Goal: Transaction & Acquisition: Book appointment/travel/reservation

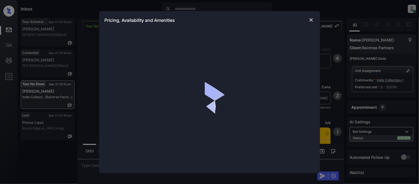
scroll to position [232, 0]
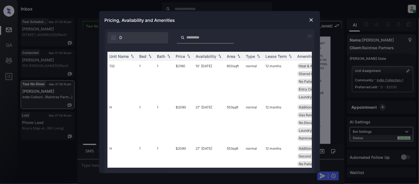
click at [311, 33] on img at bounding box center [309, 36] width 7 height 7
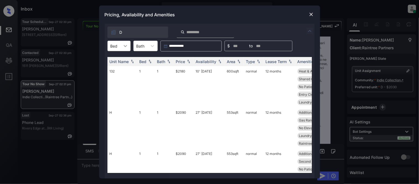
click at [122, 44] on div at bounding box center [125, 46] width 10 height 10
click at [118, 61] on div "1" at bounding box center [118, 59] width 23 height 10
click at [186, 62] on img at bounding box center [189, 62] width 6 height 4
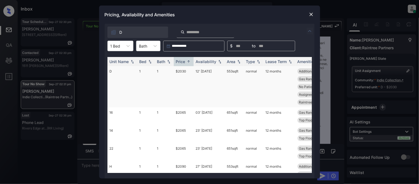
click at [180, 70] on td "$2030" at bounding box center [184, 86] width 20 height 41
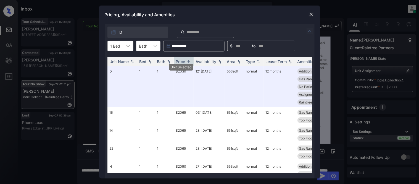
click at [126, 46] on icon at bounding box center [128, 46] width 6 height 6
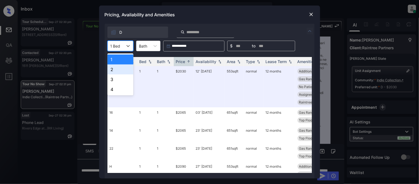
click at [123, 68] on div "2" at bounding box center [120, 69] width 26 height 10
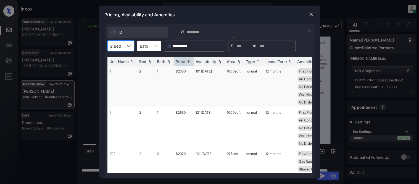
click at [182, 69] on td "$2550" at bounding box center [184, 86] width 20 height 41
drag, startPoint x: 182, startPoint y: 69, endPoint x: 255, endPoint y: 64, distance: 73.0
click at [182, 69] on td "$2550" at bounding box center [184, 86] width 20 height 41
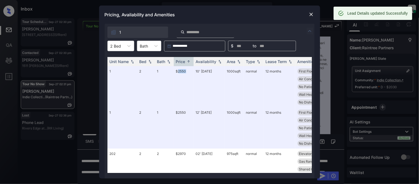
click at [310, 15] on img at bounding box center [311, 15] width 6 height 6
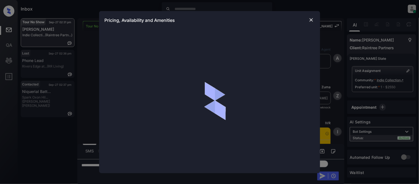
scroll to position [1592, 0]
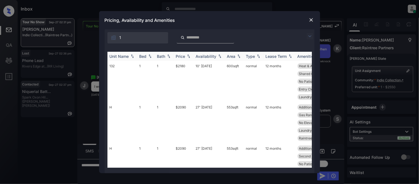
click at [192, 55] on th "Price" at bounding box center [184, 56] width 20 height 9
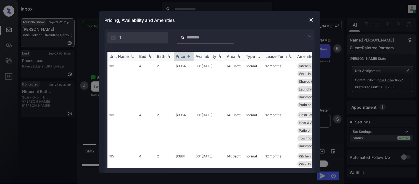
click at [187, 55] on img at bounding box center [189, 56] width 6 height 4
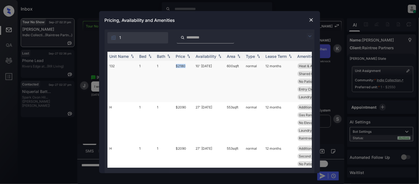
drag, startPoint x: 167, startPoint y: 66, endPoint x: 190, endPoint y: 66, distance: 22.6
click at [190, 66] on tr "132 1 1 $2180 10' Oct 25 600 sqft normal 12 months Heat & Air Cond... First Flo…" at bounding box center [251, 81] width 288 height 41
click at [185, 54] on div "Price" at bounding box center [180, 56] width 9 height 5
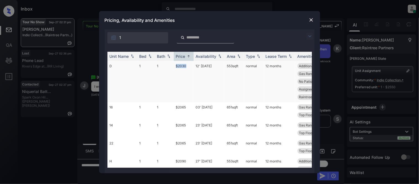
drag, startPoint x: 174, startPoint y: 64, endPoint x: 188, endPoint y: 64, distance: 13.5
click at [188, 64] on td "$2030" at bounding box center [184, 81] width 20 height 41
copy td "$2030"
click at [311, 21] on img at bounding box center [311, 20] width 6 height 6
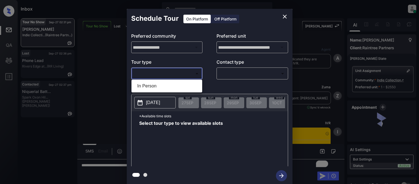
click at [154, 86] on li "In Person" at bounding box center [167, 86] width 68 height 10
type input "********"
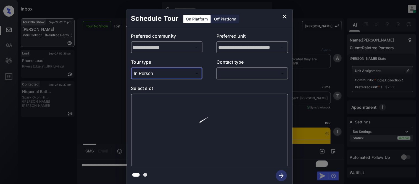
scroll to position [1592, 0]
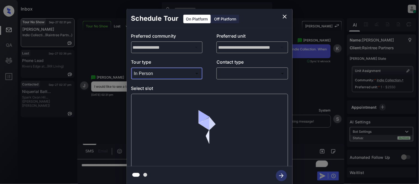
click at [222, 76] on body "Inbox Kristina Cataag Online Set yourself offline Set yourself on break Profile…" at bounding box center [209, 92] width 419 height 184
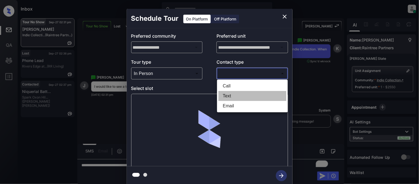
click at [227, 97] on li "Text" at bounding box center [252, 96] width 68 height 10
type input "****"
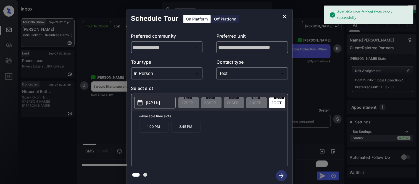
drag, startPoint x: 149, startPoint y: 130, endPoint x: 146, endPoint y: 129, distance: 3.2
click at [148, 130] on p "1:00 PM" at bounding box center [153, 127] width 29 height 12
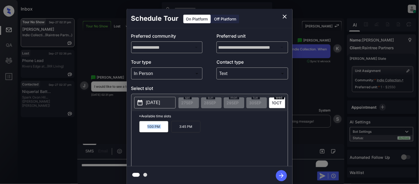
drag, startPoint x: 146, startPoint y: 129, endPoint x: 170, endPoint y: 129, distance: 24.3
click at [170, 129] on div "1:00 PM 3:45 PM" at bounding box center [213, 143] width 149 height 44
copy p "1:00 PM"
click at [108, 124] on div "**********" at bounding box center [209, 97] width 419 height 194
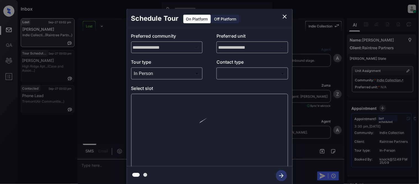
click at [221, 77] on body "Inbox [PERSON_NAME] Cataag Online Set yourself offline Set yourself on break Pr…" at bounding box center [209, 92] width 419 height 184
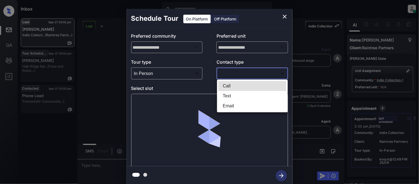
scroll to position [3946, 0]
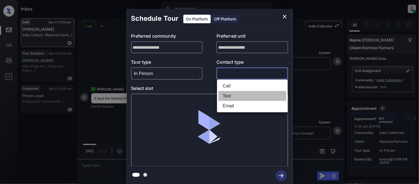
click at [222, 93] on li "Text" at bounding box center [252, 96] width 68 height 10
type input "****"
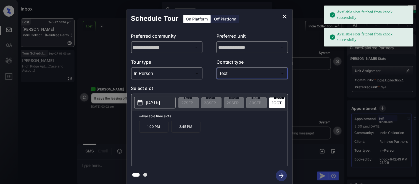
click at [159, 102] on p "2025-10-01" at bounding box center [153, 102] width 14 height 7
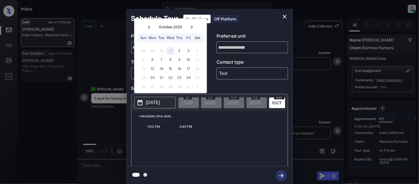
click at [190, 27] on icon at bounding box center [191, 26] width 3 height 3
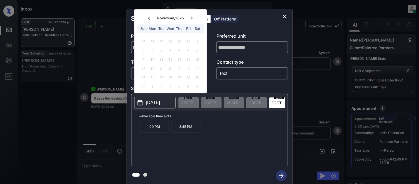
click at [150, 28] on div "Mon" at bounding box center [152, 28] width 7 height 7
click at [284, 18] on icon "close" at bounding box center [284, 16] width 7 height 7
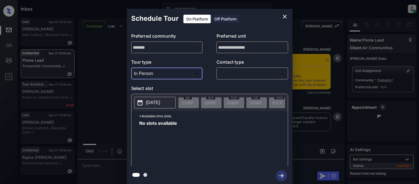
click at [226, 74] on div at bounding box center [209, 92] width 419 height 184
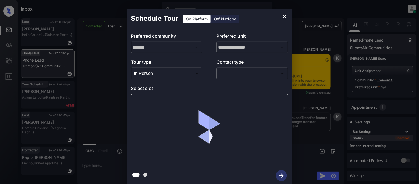
click at [227, 73] on body "Inbox [PERSON_NAME] Cataag Online Set yourself offline Set yourself on break Pr…" at bounding box center [209, 92] width 419 height 184
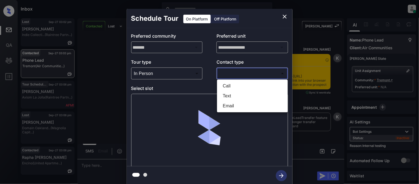
scroll to position [861, 0]
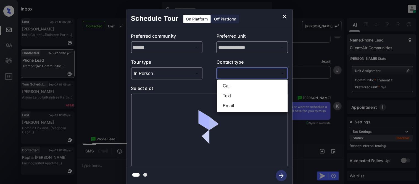
click at [230, 97] on li "Text" at bounding box center [252, 96] width 68 height 10
type input "****"
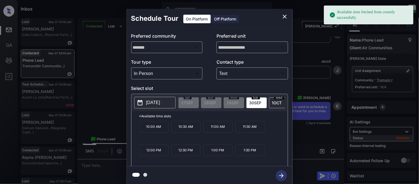
click at [158, 111] on div "[DATE] 27 SEP [DATE] [DATE] [DATE] [DATE] [DATE] [DATE] [DATE] [DATE] [DATE] [D…" at bounding box center [209, 102] width 156 height 17
click at [157, 105] on p "[DATE]" at bounding box center [153, 102] width 14 height 7
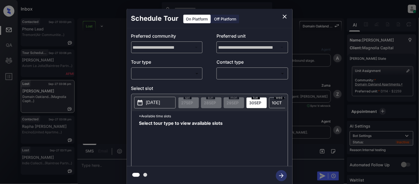
scroll to position [5646, 0]
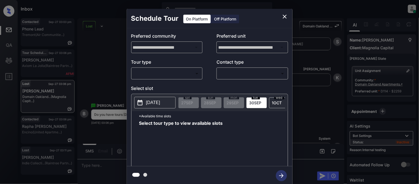
click at [188, 76] on body "Inbox Kristina Cataag Online Set yourself offline Set yourself on break Profile…" at bounding box center [209, 92] width 419 height 184
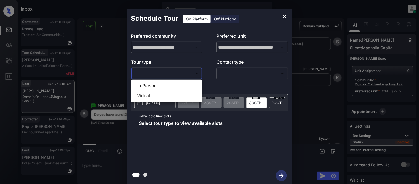
click at [184, 83] on li "In Person" at bounding box center [167, 86] width 68 height 10
click at [229, 75] on div at bounding box center [209, 92] width 419 height 184
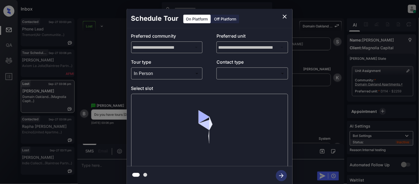
type input "********"
click at [224, 75] on body "Inbox Kristina Cataag Online Set yourself offline Set yourself on break Profile…" at bounding box center [209, 92] width 419 height 184
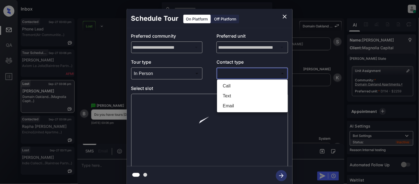
click at [226, 98] on li "Text" at bounding box center [252, 96] width 68 height 10
type input "****"
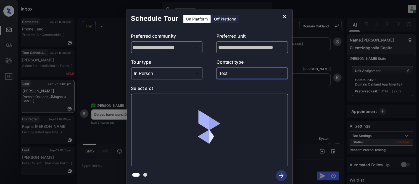
click at [151, 100] on div at bounding box center [209, 131] width 157 height 74
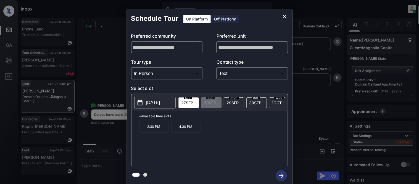
click at [231, 101] on span "29 SEP" at bounding box center [233, 102] width 12 height 5
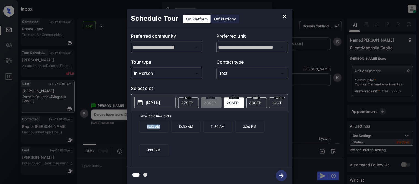
drag, startPoint x: 142, startPoint y: 129, endPoint x: 161, endPoint y: 131, distance: 19.4
click at [161, 131] on p "9:30 AM" at bounding box center [153, 127] width 29 height 12
copy p "9:30 AM"
click at [105, 170] on div "**********" at bounding box center [209, 97] width 419 height 194
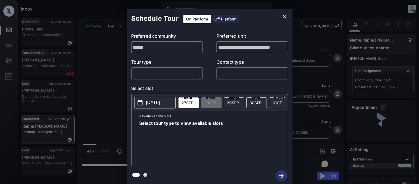
click at [157, 72] on body "Inbox [PERSON_NAME] Cataag Online Set yourself offline Set yourself on break Pr…" at bounding box center [209, 92] width 419 height 184
type input "********"
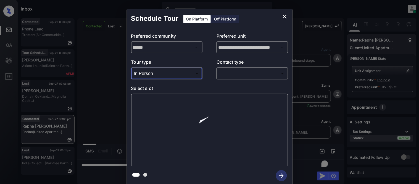
scroll to position [953, 0]
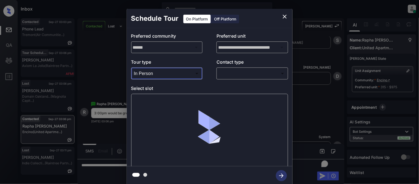
click at [225, 78] on body "Inbox Kristina Cataag Online Set yourself offline Set yourself on break Profile…" at bounding box center [209, 92] width 419 height 184
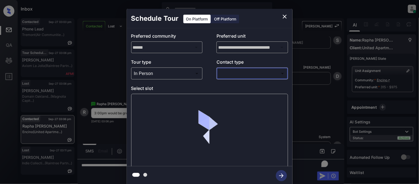
click at [221, 97] on div at bounding box center [209, 92] width 419 height 184
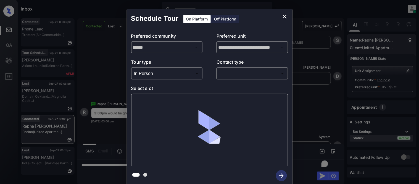
click at [237, 71] on body "Inbox Kristina Cataag Online Set yourself offline Set yourself on break Profile…" at bounding box center [209, 92] width 419 height 184
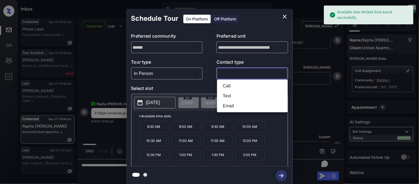
click at [224, 76] on body "Available slots fetched from knock successfully Inbox Kristina Cataag Online Se…" at bounding box center [209, 92] width 419 height 184
click at [225, 91] on li "Text" at bounding box center [252, 96] width 68 height 10
type input "****"
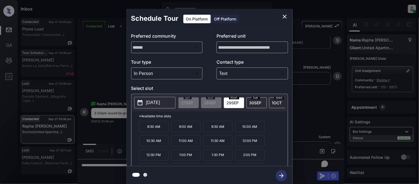
click at [151, 101] on p "2025-09-29" at bounding box center [153, 102] width 14 height 7
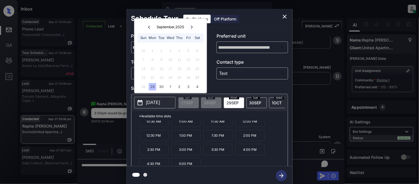
scroll to position [23, 0]
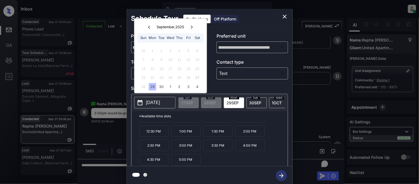
click at [183, 148] on p "3:00 PM" at bounding box center [185, 144] width 29 height 11
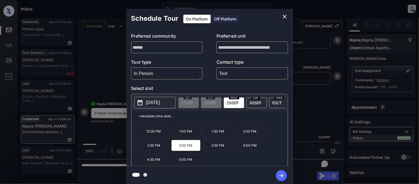
click at [279, 174] on icon "button" at bounding box center [281, 175] width 11 height 11
click at [312, 121] on div "**********" at bounding box center [209, 97] width 419 height 194
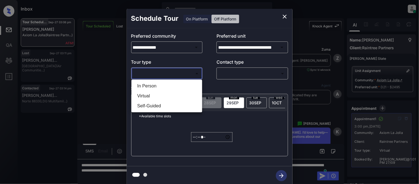
scroll to position [2637, 0]
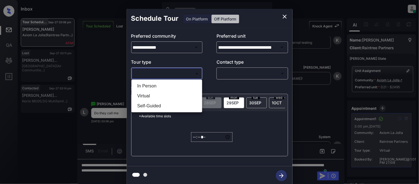
click at [283, 17] on div at bounding box center [209, 92] width 419 height 184
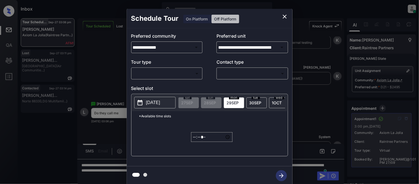
click at [301, 94] on div "**********" at bounding box center [209, 97] width 419 height 194
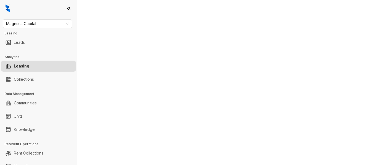
select select "******"
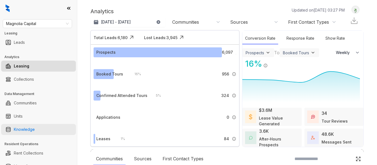
click at [35, 130] on link "Knowledge" at bounding box center [24, 129] width 21 height 11
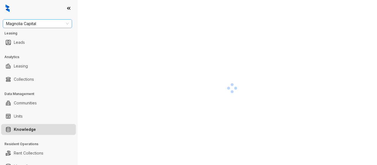
click at [27, 27] on span "Magnolia Capital" at bounding box center [37, 24] width 63 height 8
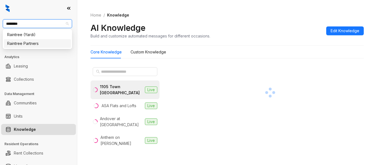
type input "********"
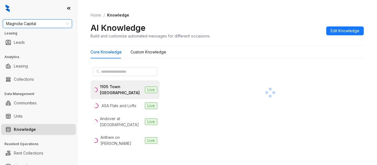
click at [33, 27] on span "Magnolia Capital" at bounding box center [37, 24] width 63 height 8
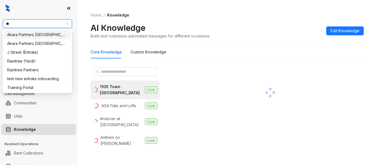
type input "***"
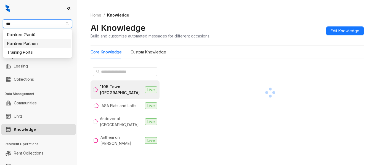
click at [32, 46] on div "Raintree Partners" at bounding box center [37, 44] width 60 height 6
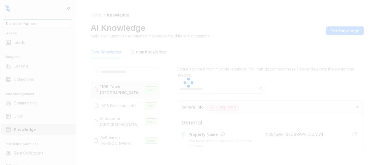
click at [106, 72] on div at bounding box center [188, 82] width 377 height 165
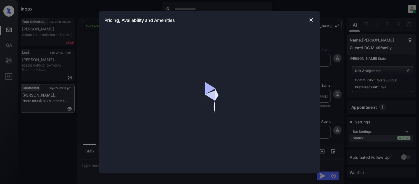
scroll to position [504, 0]
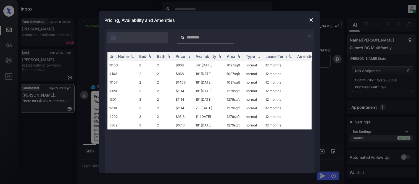
click at [312, 18] on img at bounding box center [311, 20] width 6 height 6
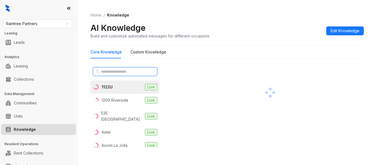
click at [124, 73] on input "text" at bounding box center [125, 72] width 49 height 6
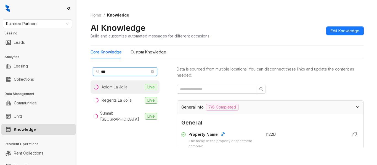
type input "**"
click at [121, 91] on li "Axiom La Jolla Live" at bounding box center [125, 87] width 69 height 13
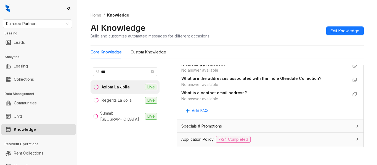
scroll to position [442, 0]
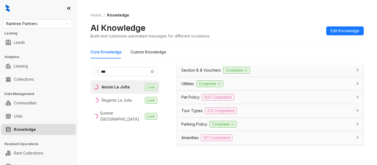
click at [189, 114] on span "Tour Types" at bounding box center [191, 111] width 21 height 6
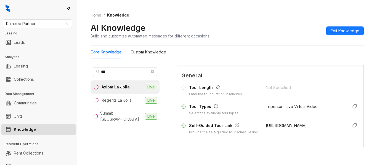
scroll to position [497, 0]
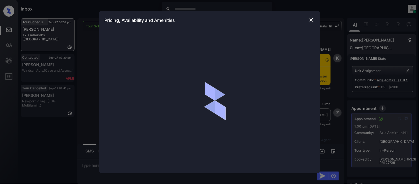
scroll to position [3921, 0]
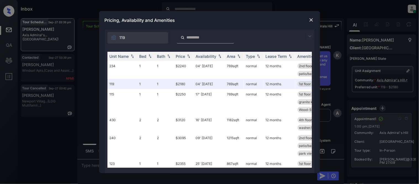
click at [200, 38] on input "search" at bounding box center [208, 37] width 45 height 5
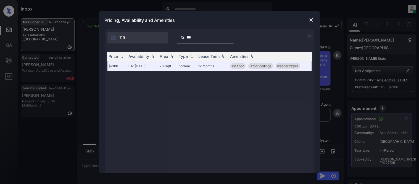
scroll to position [0, 84]
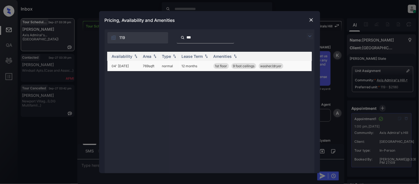
type input "***"
drag, startPoint x: 286, startPoint y: 68, endPoint x: 210, endPoint y: 65, distance: 76.5
click at [210, 65] on tr "119 1 1 $2180 04' Nov 25 769 sqft normal 12 months 1st floor 9 foot ceilings wa…" at bounding box center [167, 66] width 288 height 10
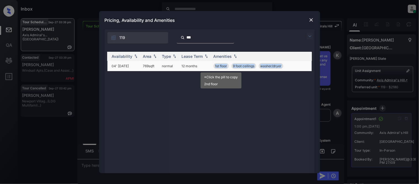
copy tr "1st floor 9 foot ceilings washer/dryer"
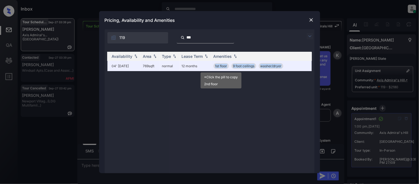
click at [129, 97] on div "Unit Name Bed Bath Price Availability Area Type Lease Term Amenities 119 1 1 $2…" at bounding box center [209, 110] width 204 height 116
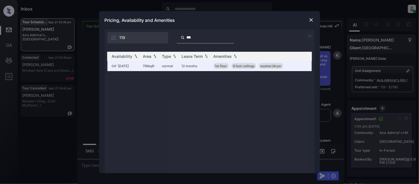
scroll to position [0, 0]
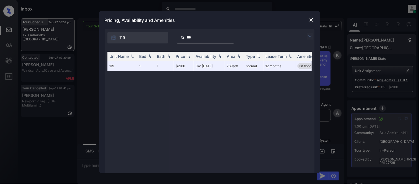
click at [139, 33] on div "119" at bounding box center [137, 37] width 61 height 11
click at [312, 21] on img at bounding box center [311, 20] width 6 height 6
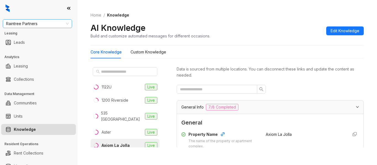
click at [41, 23] on span "Raintree Partners" at bounding box center [37, 24] width 63 height 8
type input "*"
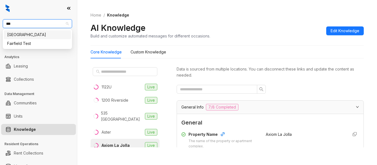
type input "****"
click at [24, 35] on div "[GEOGRAPHIC_DATA]" at bounding box center [37, 35] width 60 height 6
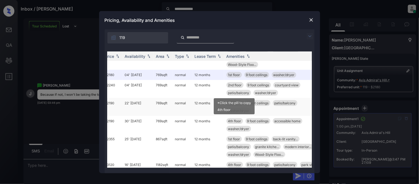
scroll to position [92, 71]
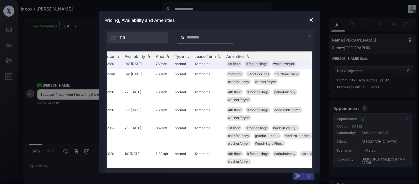
click at [312, 19] on img at bounding box center [311, 20] width 6 height 6
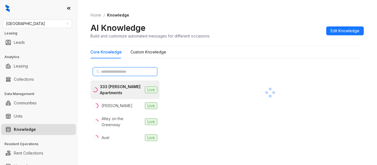
click at [104, 72] on input "text" at bounding box center [125, 72] width 49 height 6
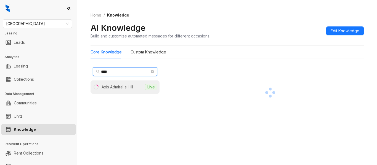
type input "****"
click at [102, 88] on div "Axis Admiral's Hill" at bounding box center [117, 87] width 31 height 6
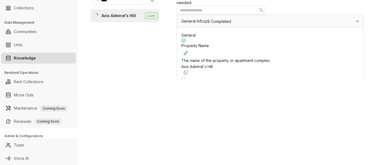
scroll to position [469, 0]
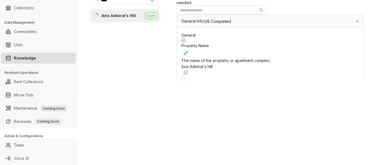
scroll to position [1661, 0]
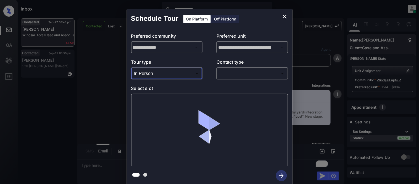
scroll to position [2016, 0]
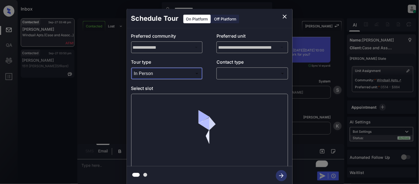
click at [250, 72] on body "**********" at bounding box center [209, 92] width 419 height 184
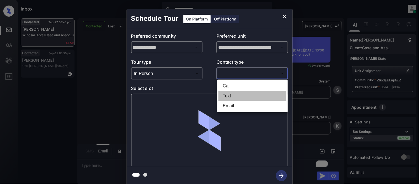
click at [228, 94] on li "Text" at bounding box center [252, 96] width 68 height 10
type input "****"
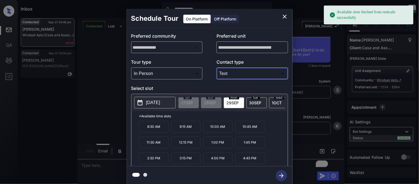
click at [160, 103] on p "2025-09-29" at bounding box center [153, 102] width 14 height 7
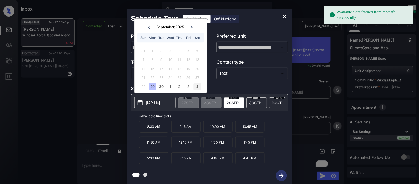
click at [195, 86] on div "4" at bounding box center [197, 86] width 7 height 7
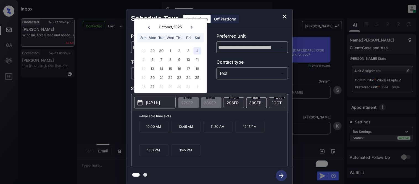
click at [218, 132] on p "11:30 AM" at bounding box center [217, 127] width 29 height 12
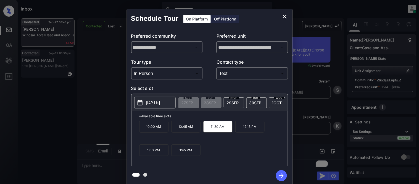
click at [285, 174] on icon "button" at bounding box center [281, 175] width 11 height 11
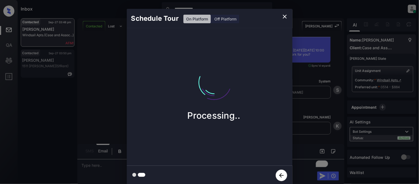
click at [309, 121] on div "Schedule Tour On Platform Off Platform Processing.." at bounding box center [209, 97] width 419 height 194
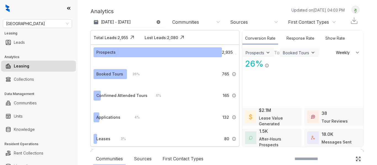
select select "******"
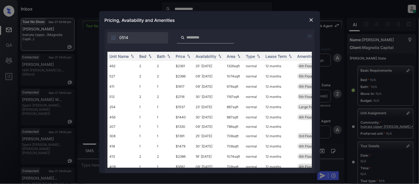
scroll to position [3248, 0]
click at [308, 35] on img at bounding box center [309, 36] width 7 height 7
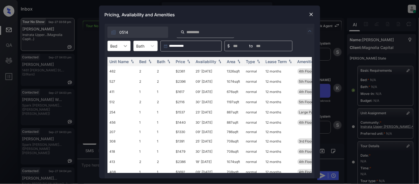
click at [126, 45] on icon at bounding box center [126, 46] width 6 height 6
click at [121, 60] on div "1" at bounding box center [118, 59] width 23 height 10
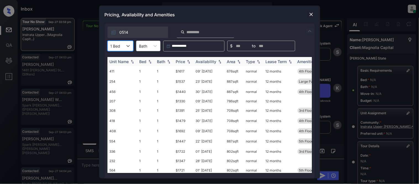
click at [177, 60] on div "Price" at bounding box center [180, 61] width 9 height 5
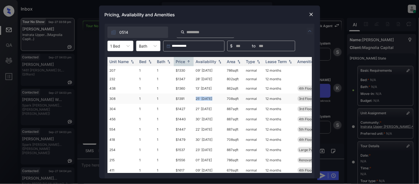
drag, startPoint x: 193, startPoint y: 99, endPoint x: 213, endPoint y: 100, distance: 19.7
click at [213, 100] on tr "308 1 1 $1391 25' Oct 25 708 sqft normal 12 months 3rd Floor" at bounding box center [251, 98] width 288 height 10
copy tr "25' Oct 25"
click at [312, 11] on div at bounding box center [311, 14] width 7 height 7
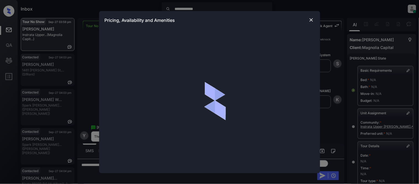
scroll to position [61, 0]
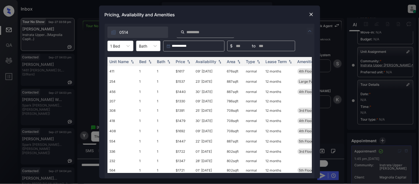
click at [309, 15] on img at bounding box center [311, 15] width 6 height 6
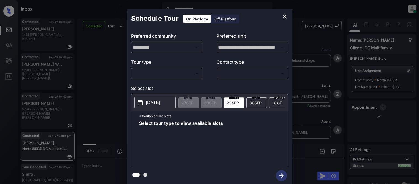
click at [144, 67] on div "​ ​" at bounding box center [166, 73] width 71 height 12
click at [145, 73] on body "**********" at bounding box center [209, 92] width 419 height 184
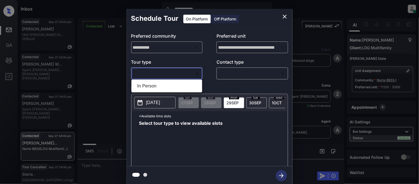
scroll to position [2067, 0]
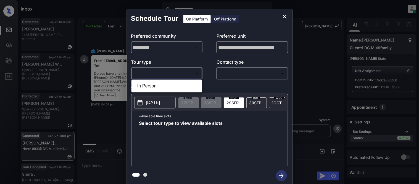
click at [147, 86] on li "In Person" at bounding box center [167, 86] width 68 height 10
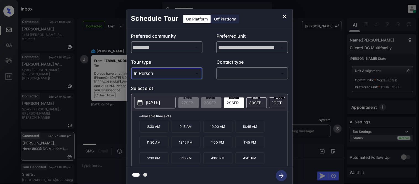
type input "********"
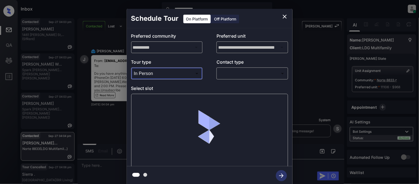
click at [240, 85] on p "Select slot" at bounding box center [209, 89] width 157 height 9
click at [238, 75] on body "**********" at bounding box center [209, 92] width 419 height 184
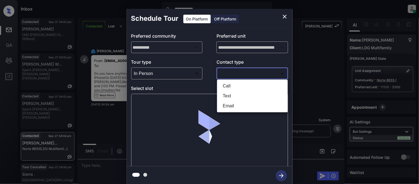
click at [228, 99] on li "Text" at bounding box center [252, 96] width 68 height 10
type input "****"
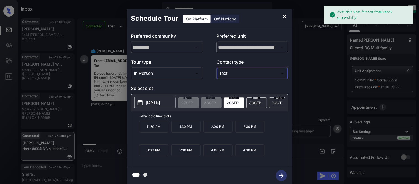
click at [147, 104] on p "[DATE]" at bounding box center [153, 102] width 14 height 7
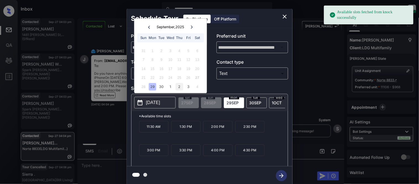
click at [181, 88] on div "2" at bounding box center [179, 86] width 7 height 7
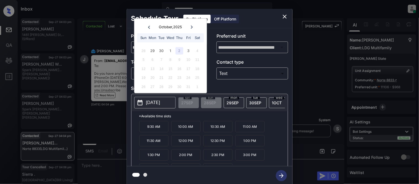
click at [97, 168] on div "**********" at bounding box center [209, 97] width 419 height 194
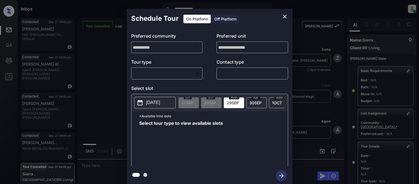
click at [184, 73] on body "**********" at bounding box center [209, 92] width 419 height 184
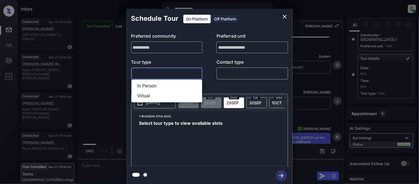
click at [283, 18] on div at bounding box center [209, 92] width 419 height 184
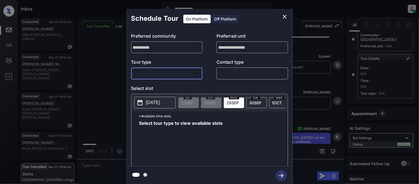
click at [283, 17] on icon "close" at bounding box center [284, 16] width 7 height 7
